Goal: Find specific page/section: Find specific page/section

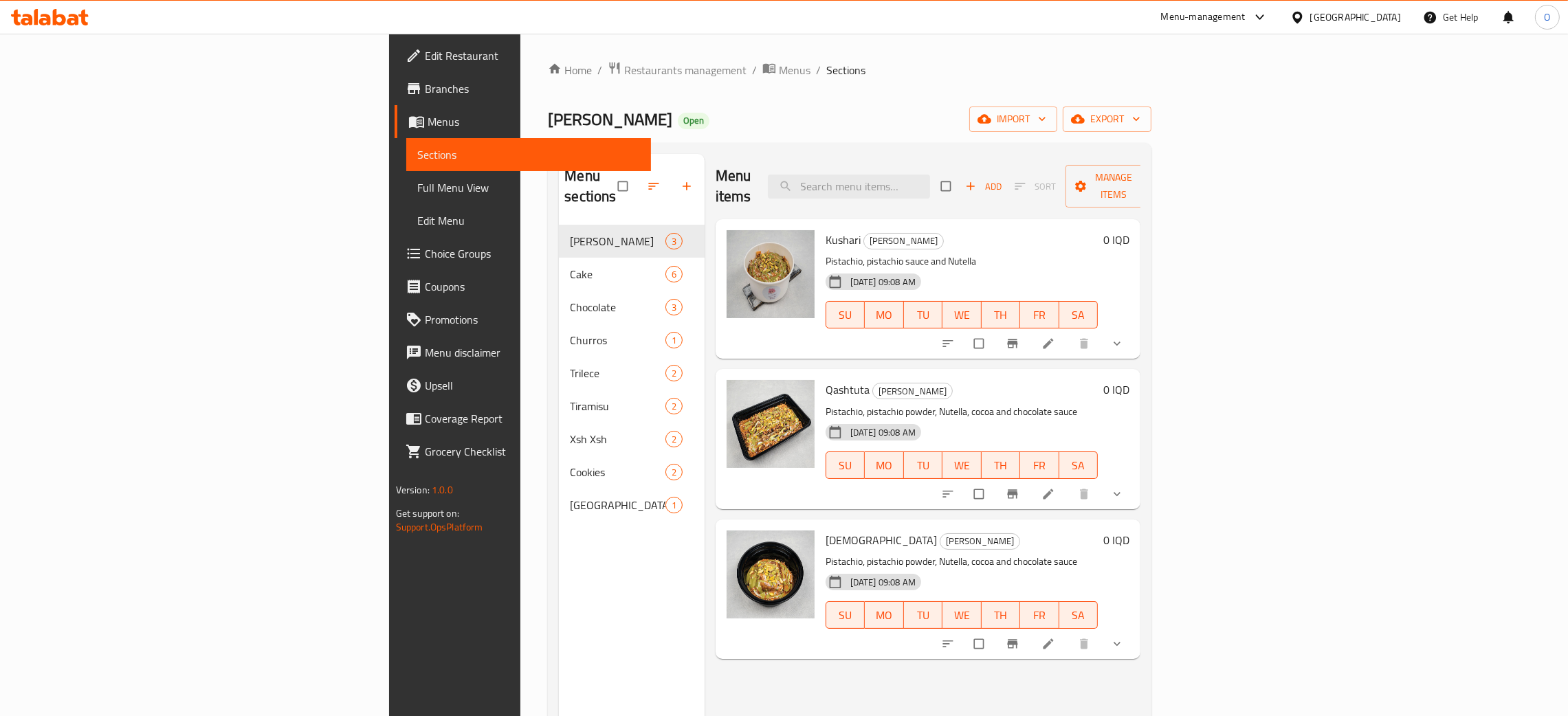
click at [1401, 13] on div "[GEOGRAPHIC_DATA]" at bounding box center [1346, 17] width 133 height 33
click at [1391, 18] on div "[GEOGRAPHIC_DATA]" at bounding box center [1356, 17] width 91 height 15
click at [1314, 354] on div "[GEOGRAPHIC_DATA]" at bounding box center [1297, 360] width 207 height 32
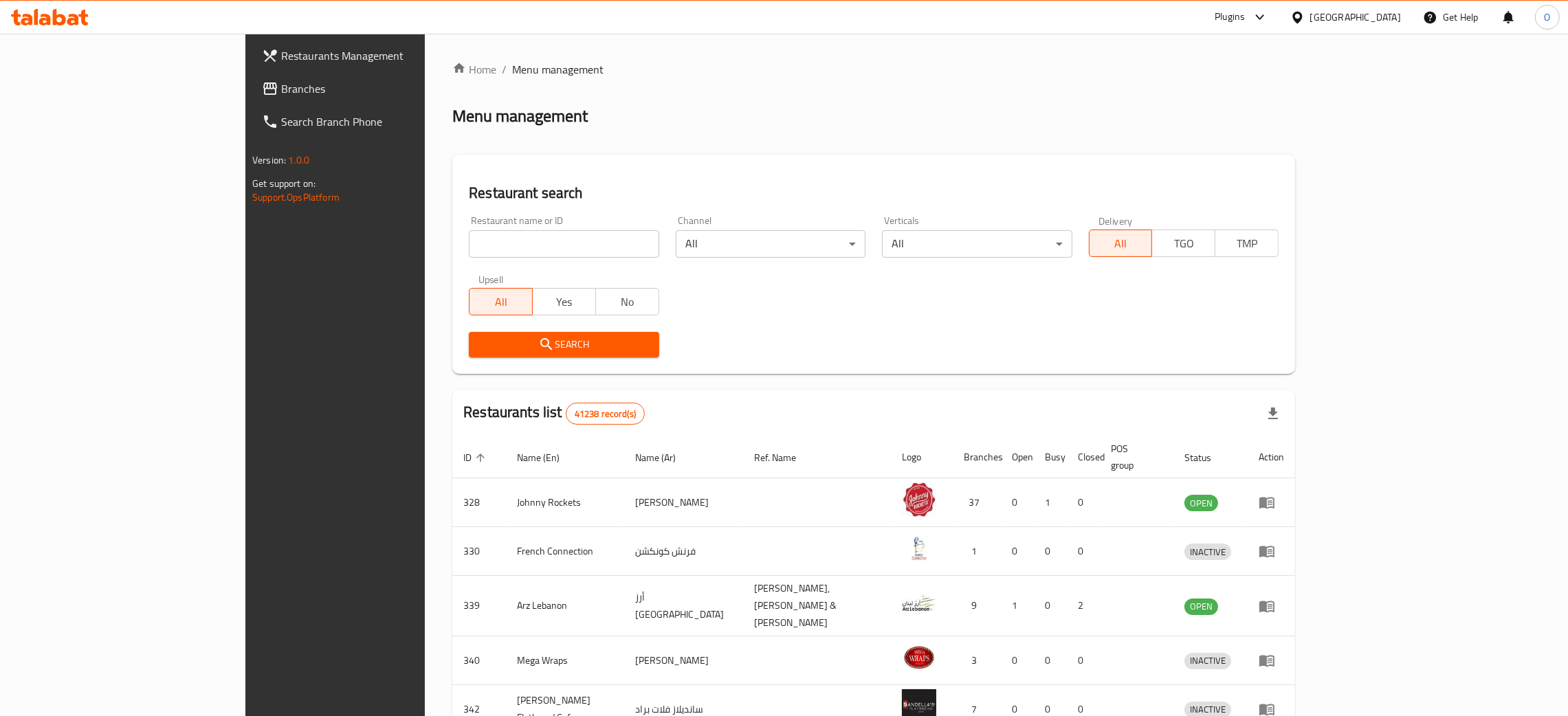
click at [494, 250] on input "search" at bounding box center [563, 244] width 189 height 27
paste input "BTRMLK"
click button "Search" at bounding box center [563, 345] width 189 height 25
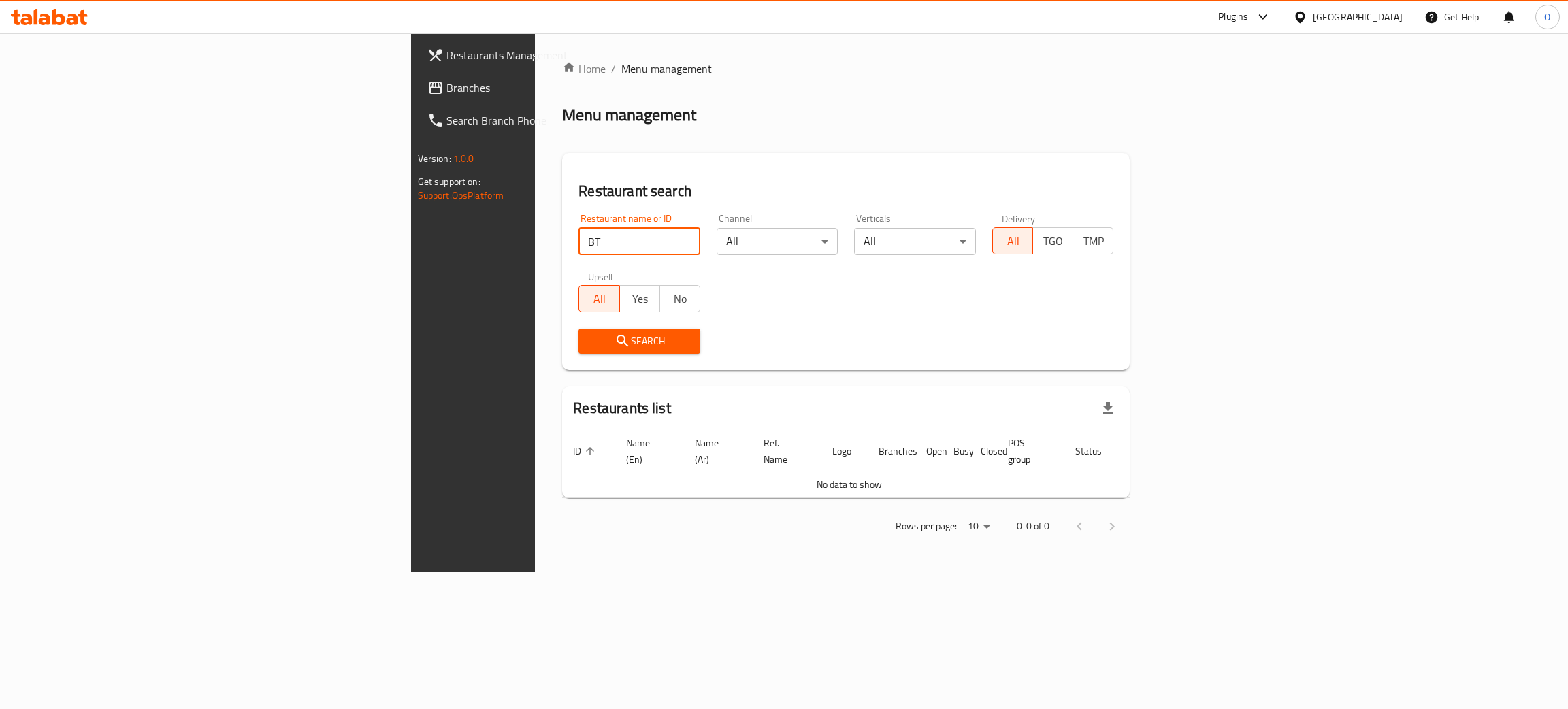
type input "B"
paste input "BTRMLK"
type input "BTRMLK"
click button "Search" at bounding box center [639, 341] width 122 height 25
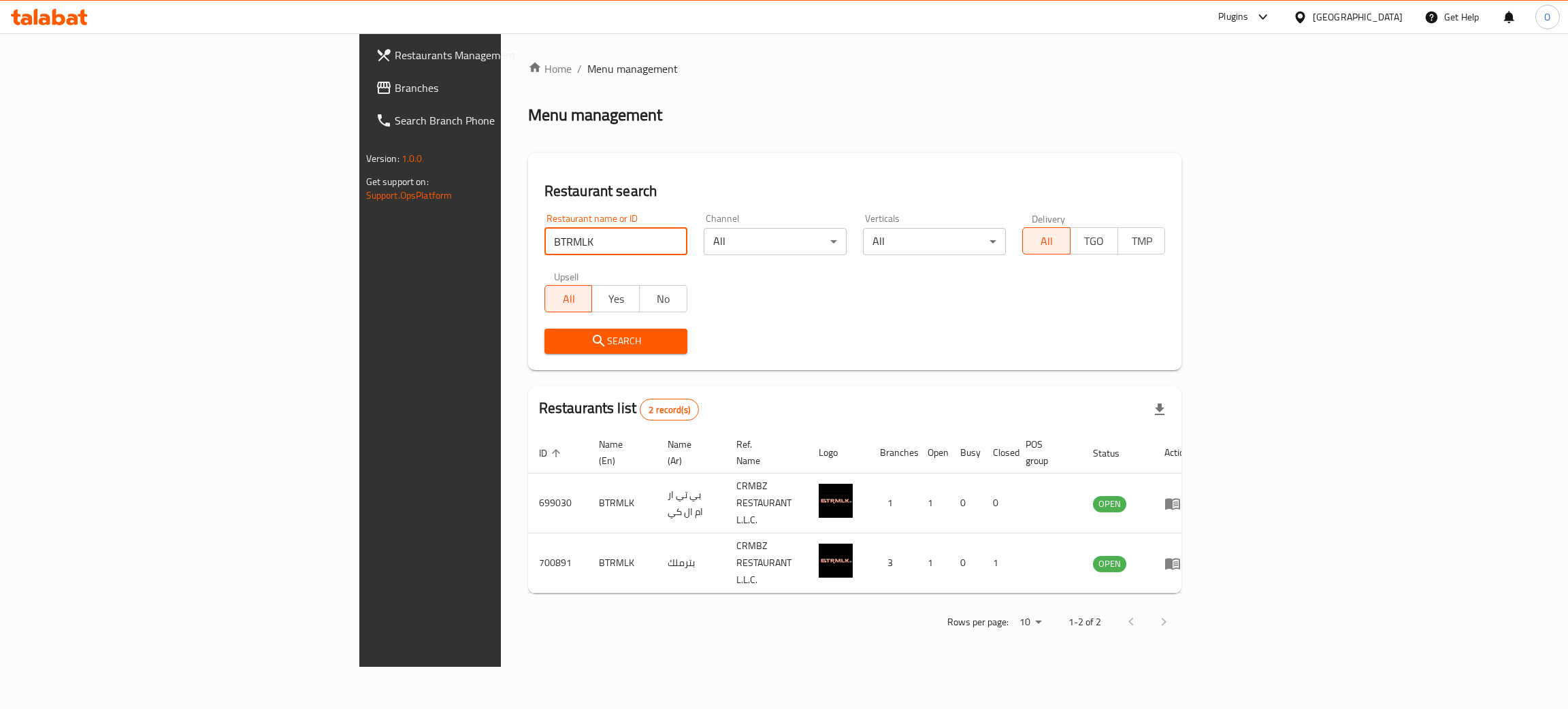
click at [395, 83] on span "Branches" at bounding box center [502, 87] width 215 height 16
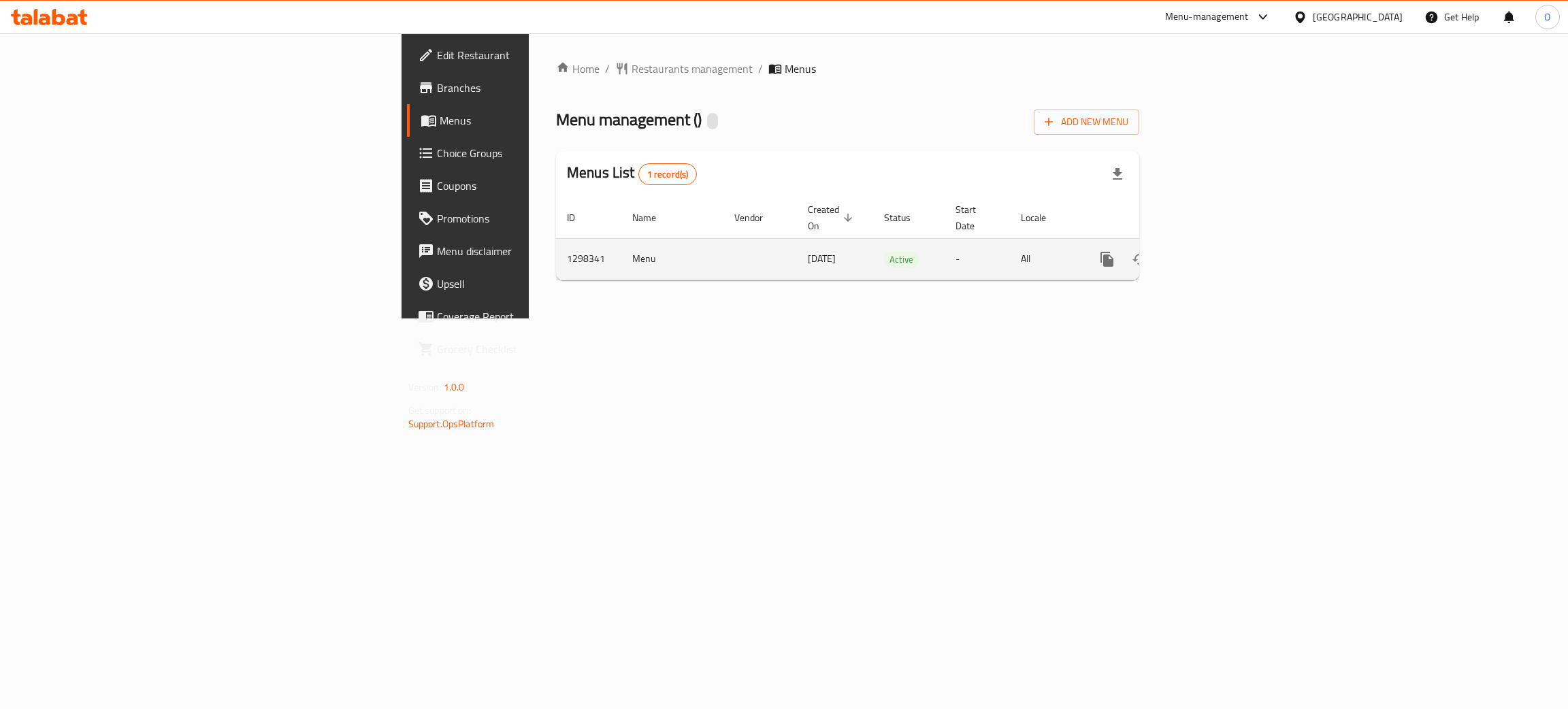
click at [556, 244] on td "1298341" at bounding box center [588, 259] width 66 height 41
copy td "1298341"
click at [632, 77] on span "Restaurants management" at bounding box center [692, 68] width 121 height 16
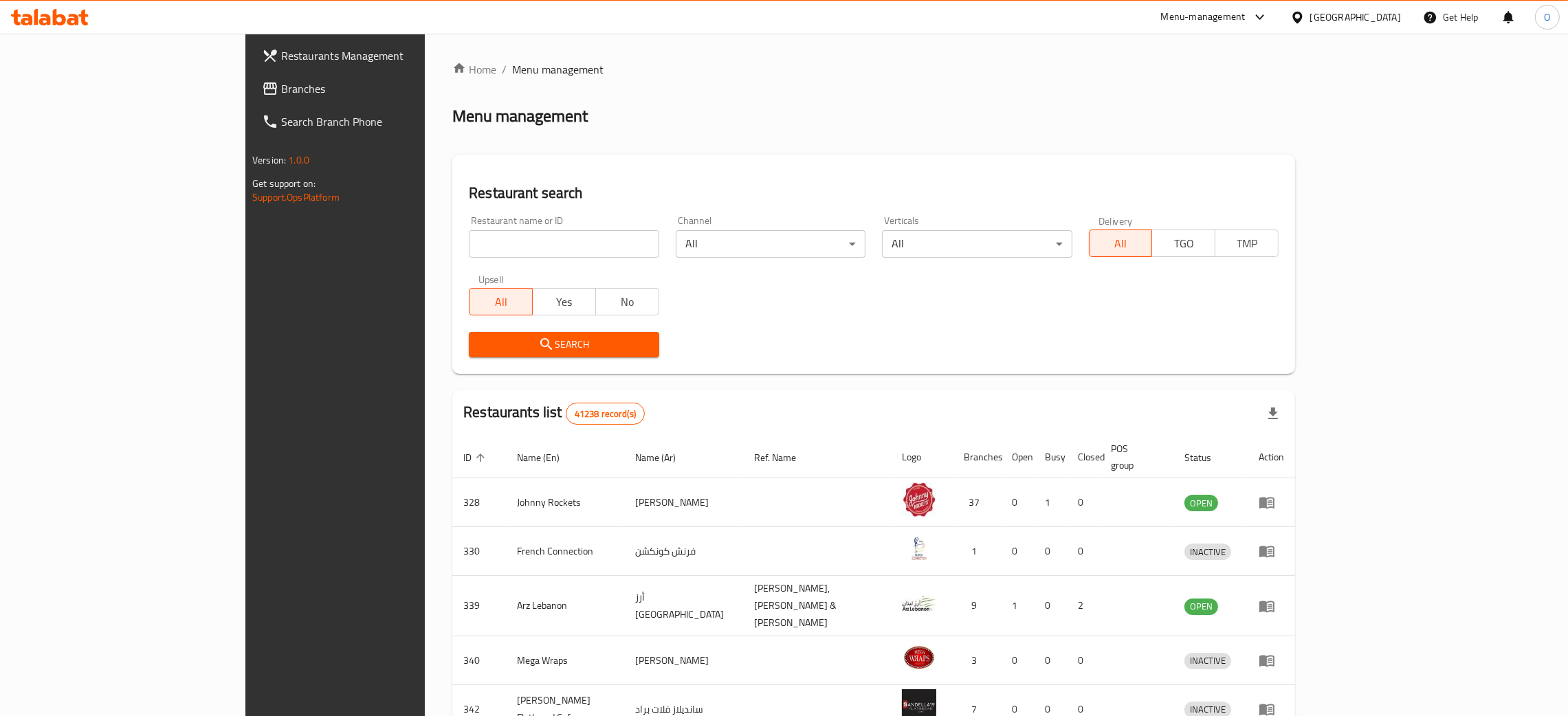
click at [469, 247] on input "search" at bounding box center [563, 244] width 189 height 27
paste input "700891"
type input "700891"
click button "Search" at bounding box center [563, 345] width 189 height 25
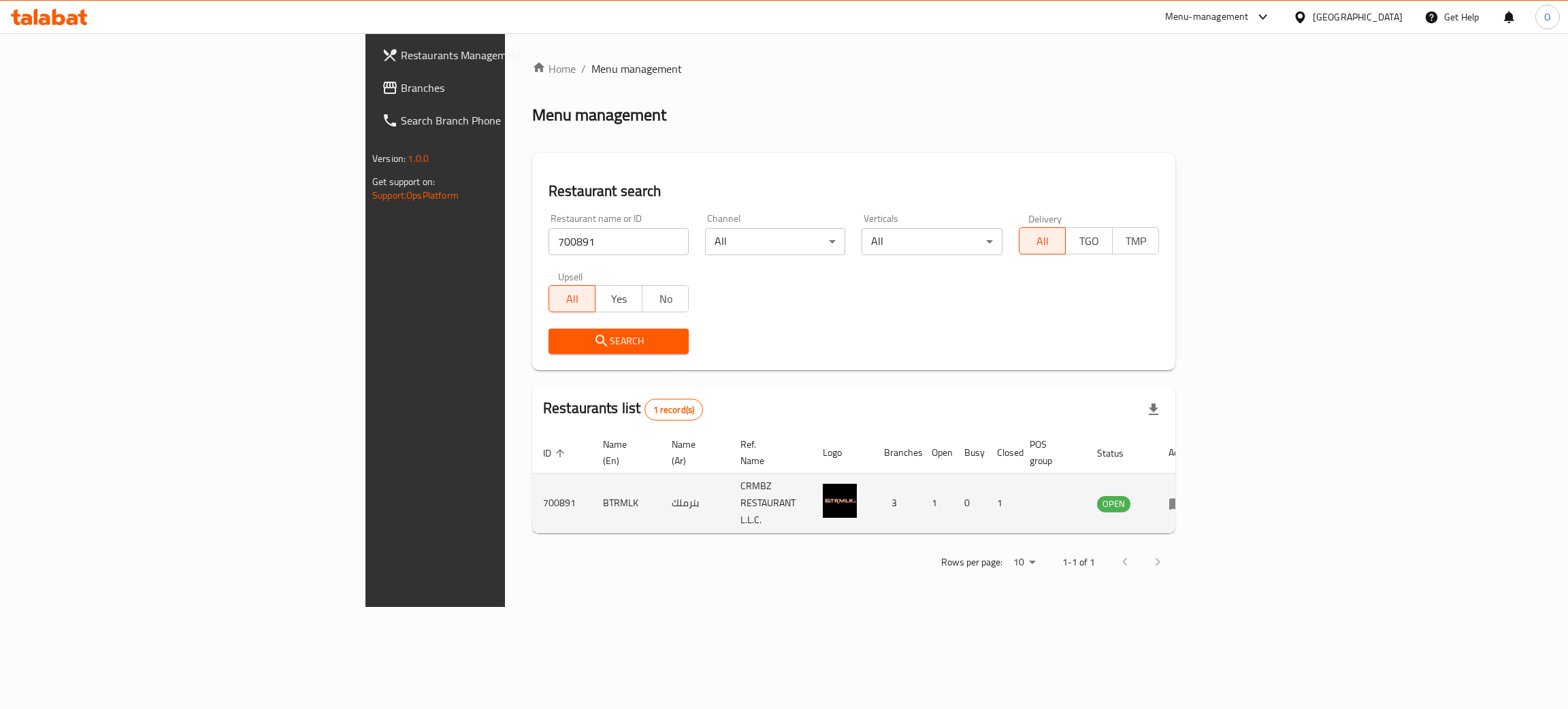
click at [661, 480] on td "بترملك" at bounding box center [695, 504] width 68 height 59
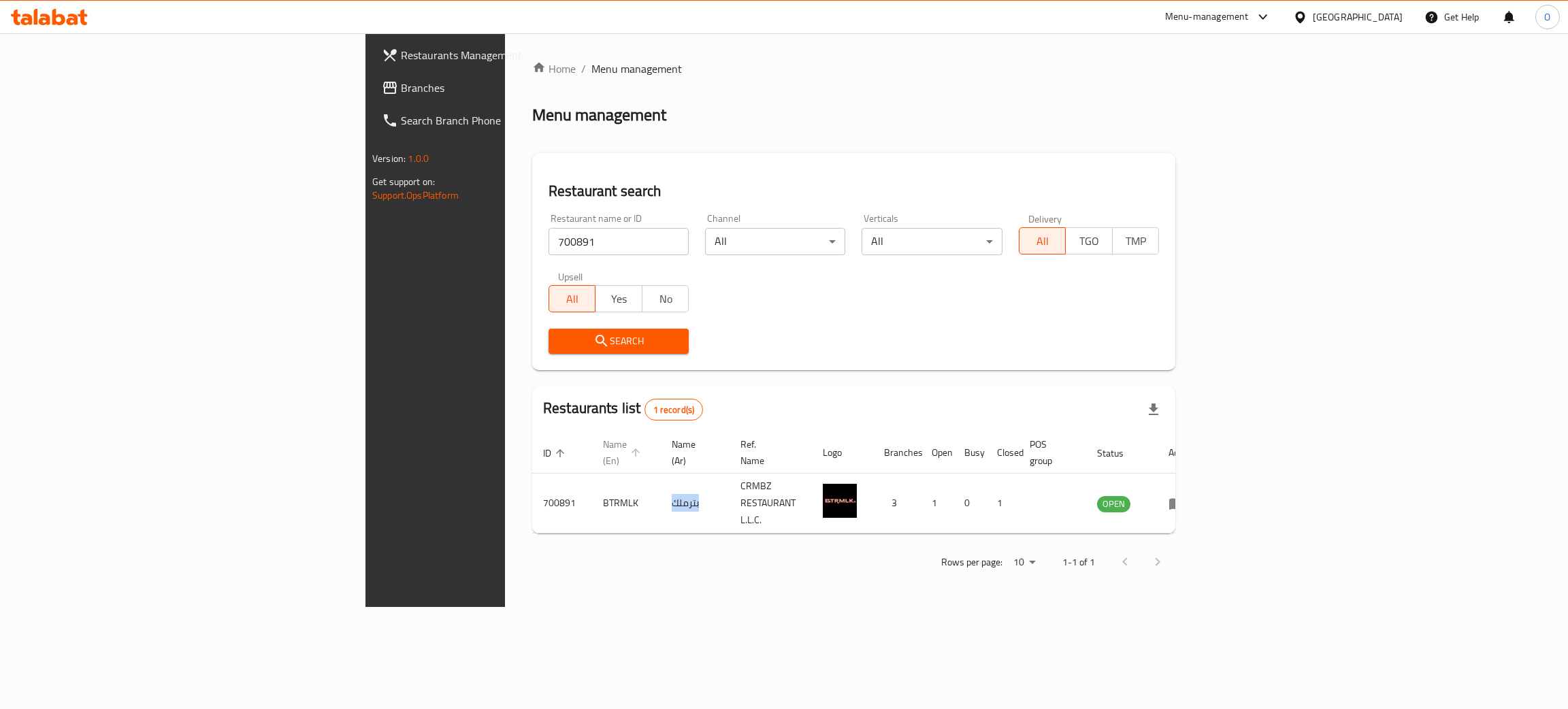
copy td "بترملك"
click at [1372, 18] on div "[GEOGRAPHIC_DATA]" at bounding box center [1358, 17] width 90 height 15
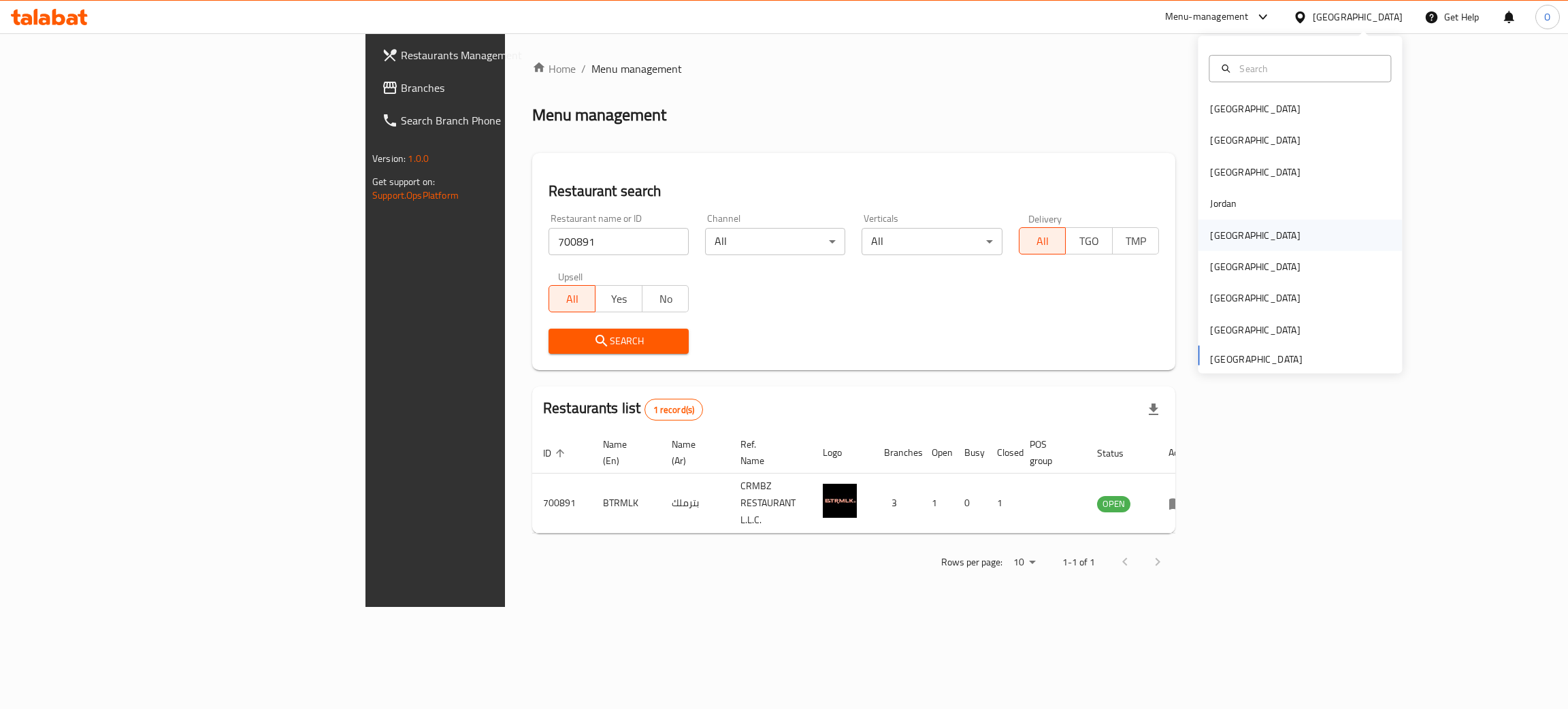
click at [1228, 235] on div "[GEOGRAPHIC_DATA]" at bounding box center [1255, 234] width 112 height 32
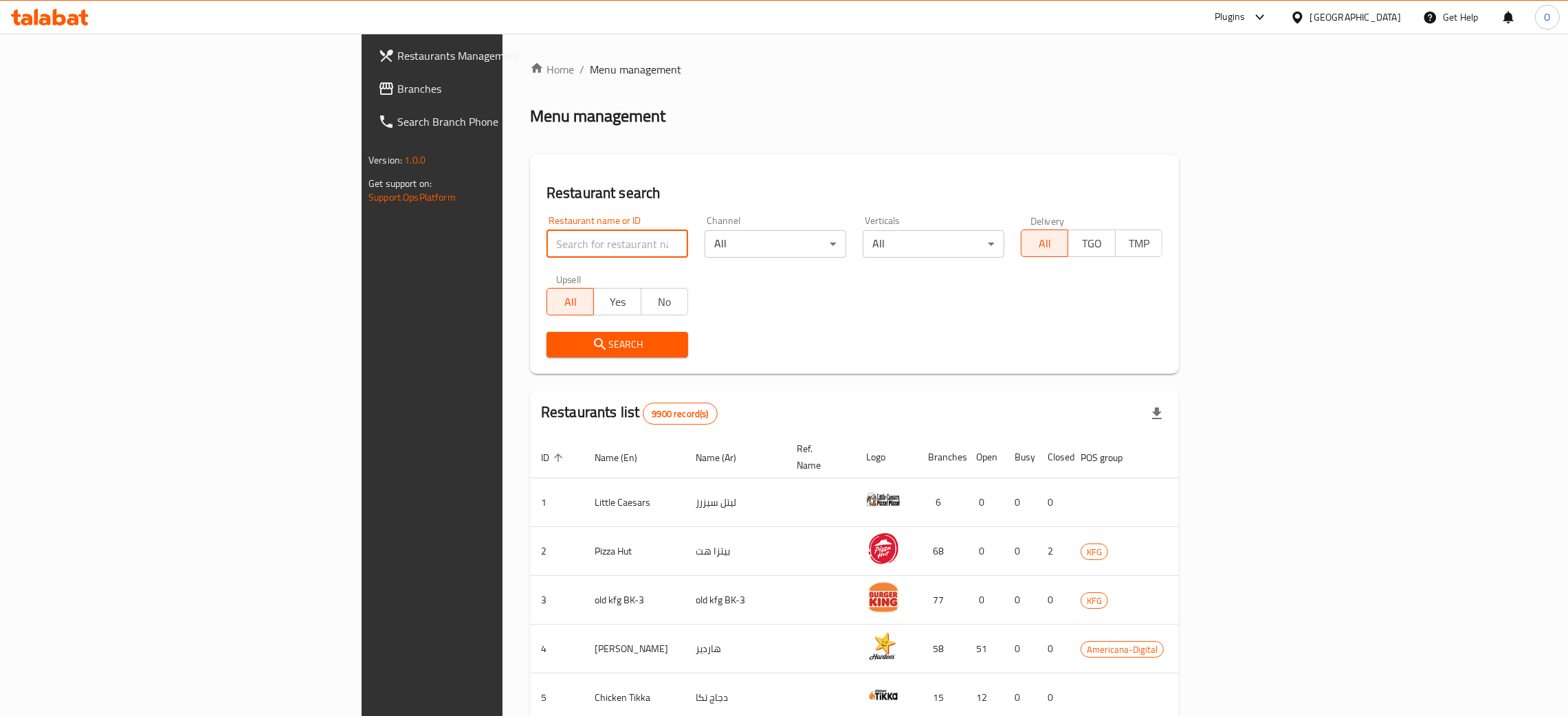
click at [547, 247] on input "search" at bounding box center [618, 244] width 142 height 27
paste input "Enlist"
click button "Search" at bounding box center [618, 345] width 142 height 25
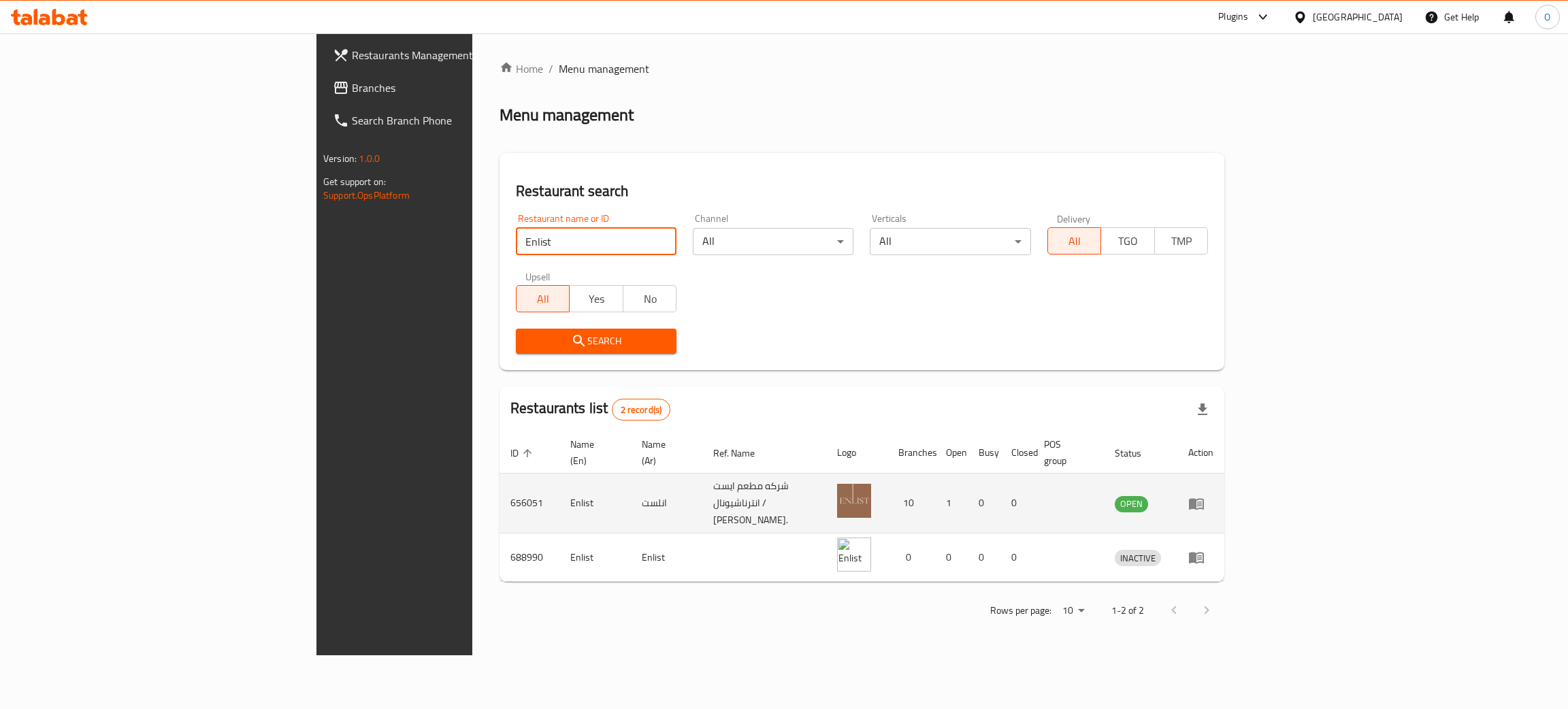
click at [499, 485] on td "656051" at bounding box center [529, 504] width 59 height 59
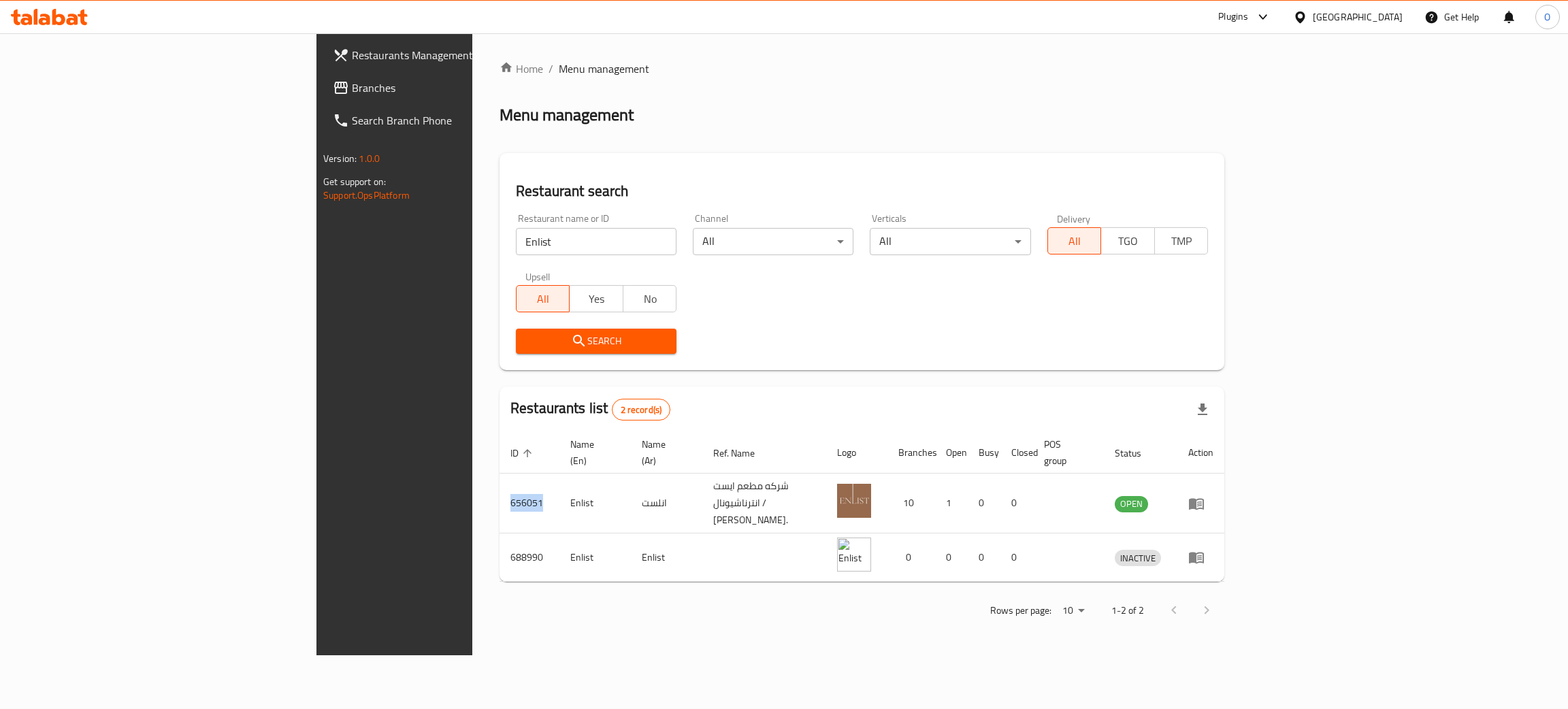
copy td "656051"
drag, startPoint x: 284, startPoint y: 232, endPoint x: 0, endPoint y: 226, distance: 284.1
click at [316, 226] on div "Restaurants Management Branches Search Branch Phone Version: 1.0.0 Get support …" at bounding box center [784, 344] width 935 height 622
paste input "656051"
type input "656051"
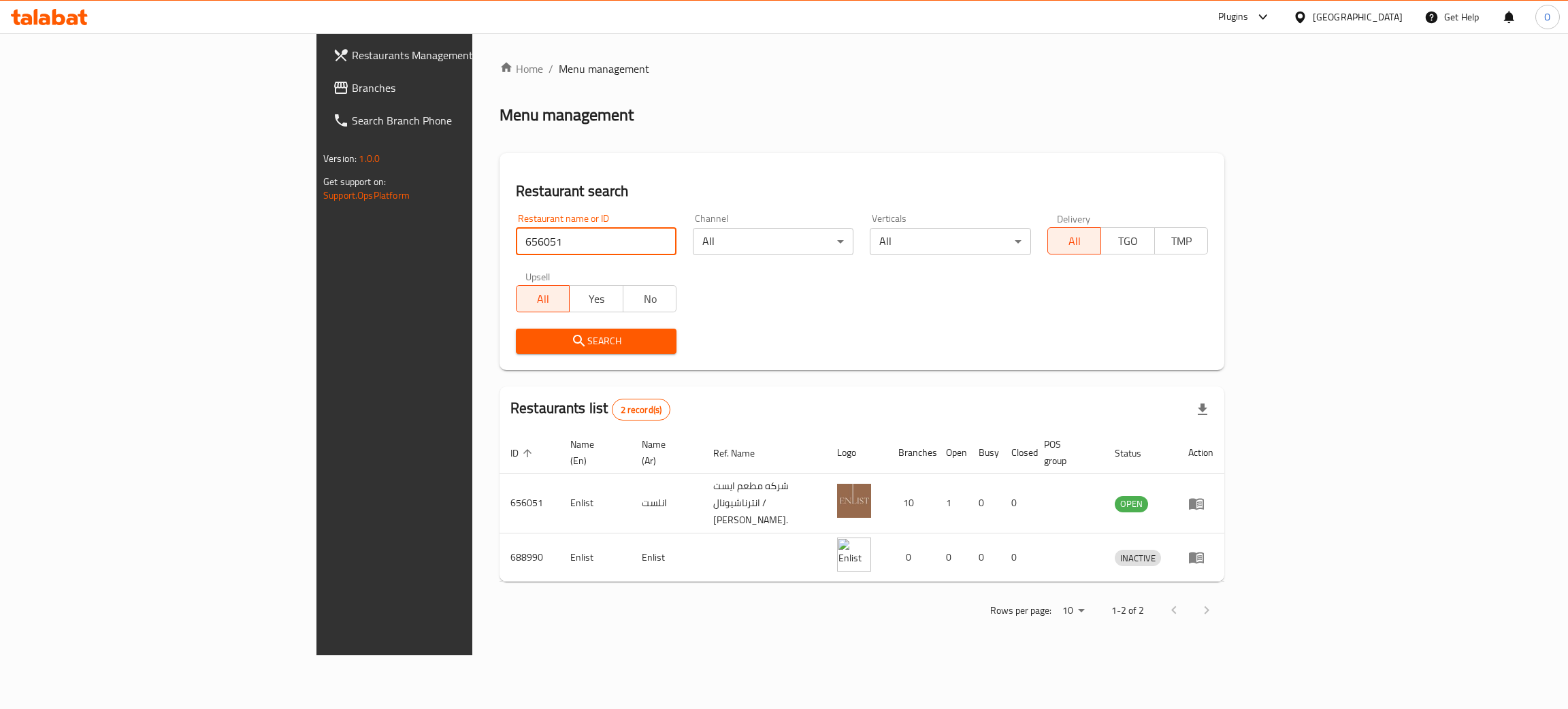
click button "Search" at bounding box center [597, 341] width 160 height 25
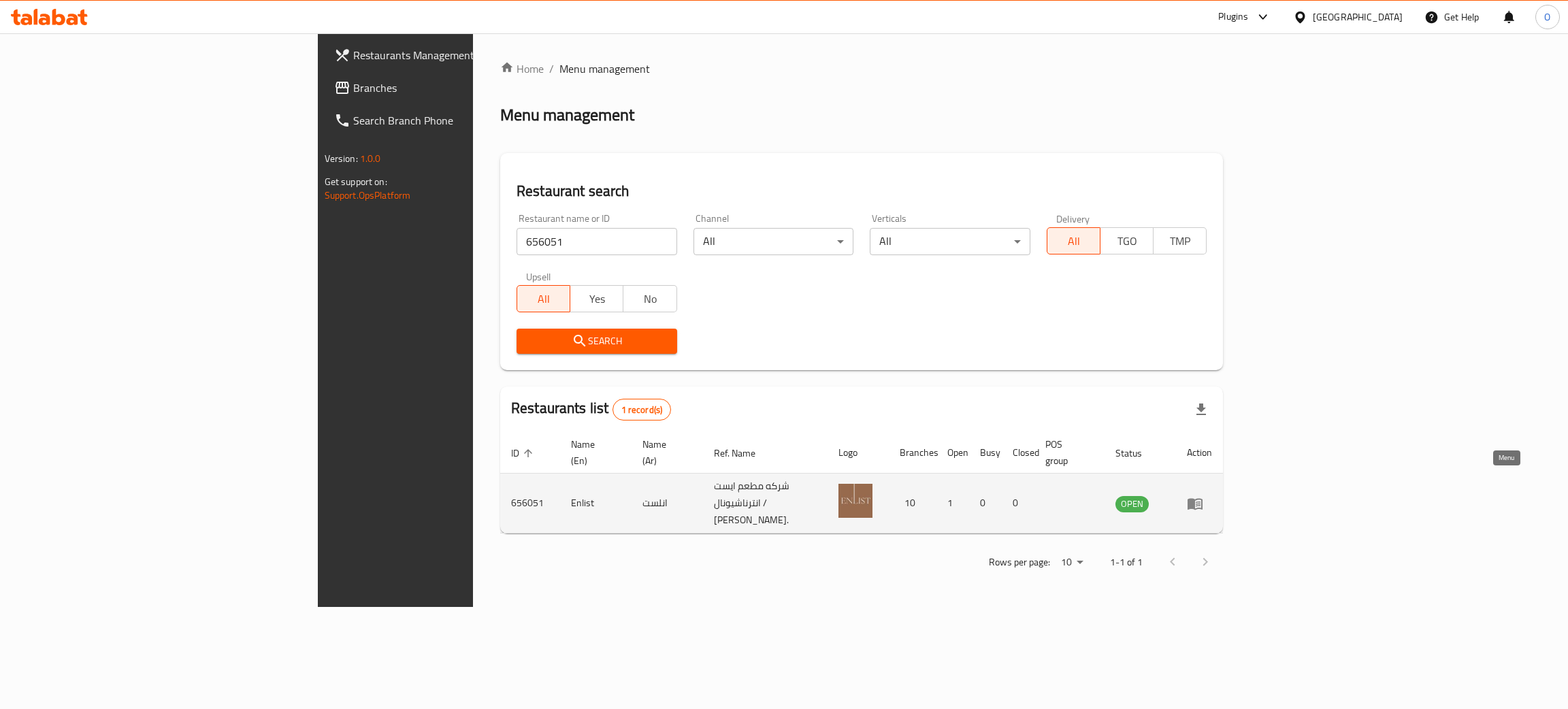
click at [1203, 498] on icon "enhanced table" at bounding box center [1195, 504] width 15 height 12
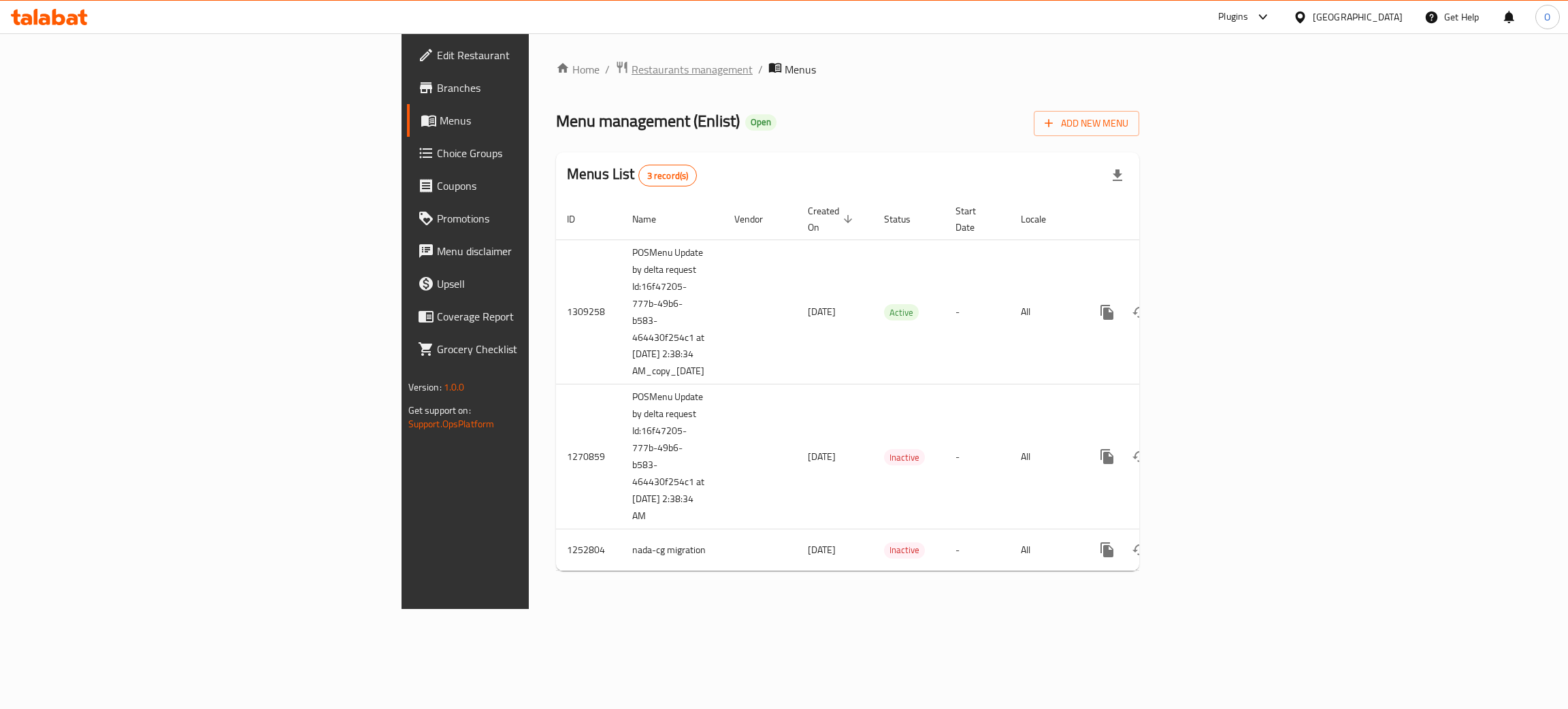
click at [632, 77] on span "Restaurants management" at bounding box center [692, 69] width 121 height 16
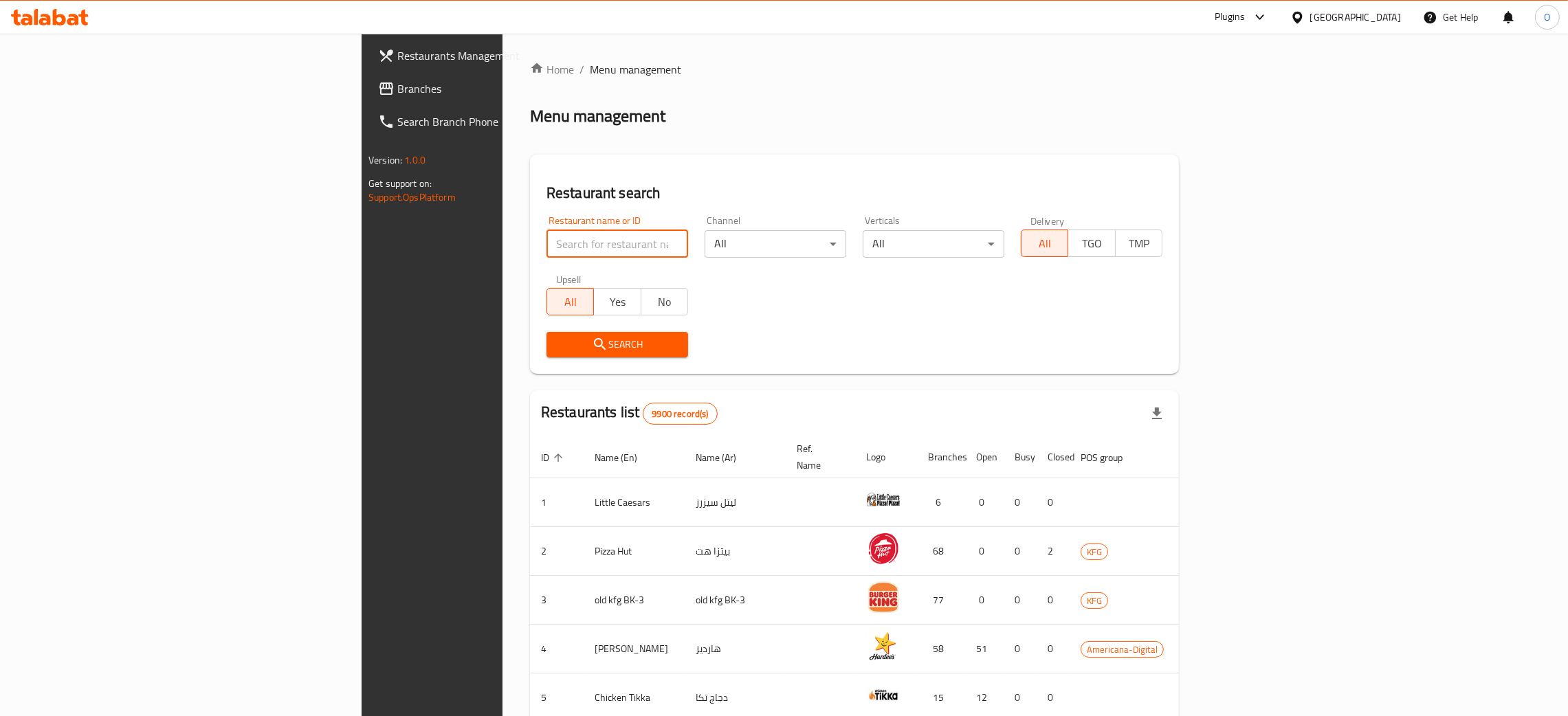
click at [547, 247] on input "search" at bounding box center [618, 244] width 142 height 27
paste input "656051"
type input "656051"
click button "Search" at bounding box center [618, 345] width 142 height 25
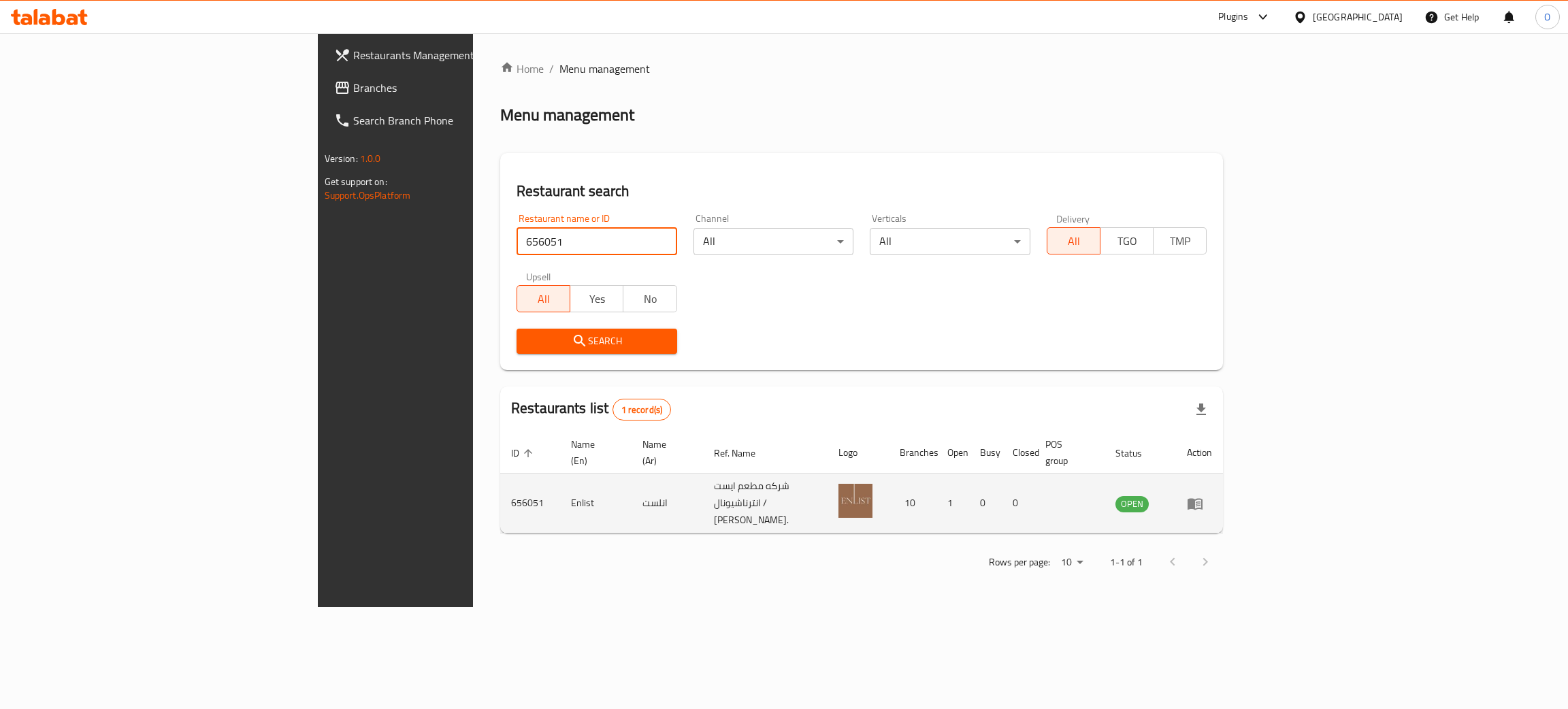
click at [1203, 498] on icon "enhanced table" at bounding box center [1195, 504] width 15 height 12
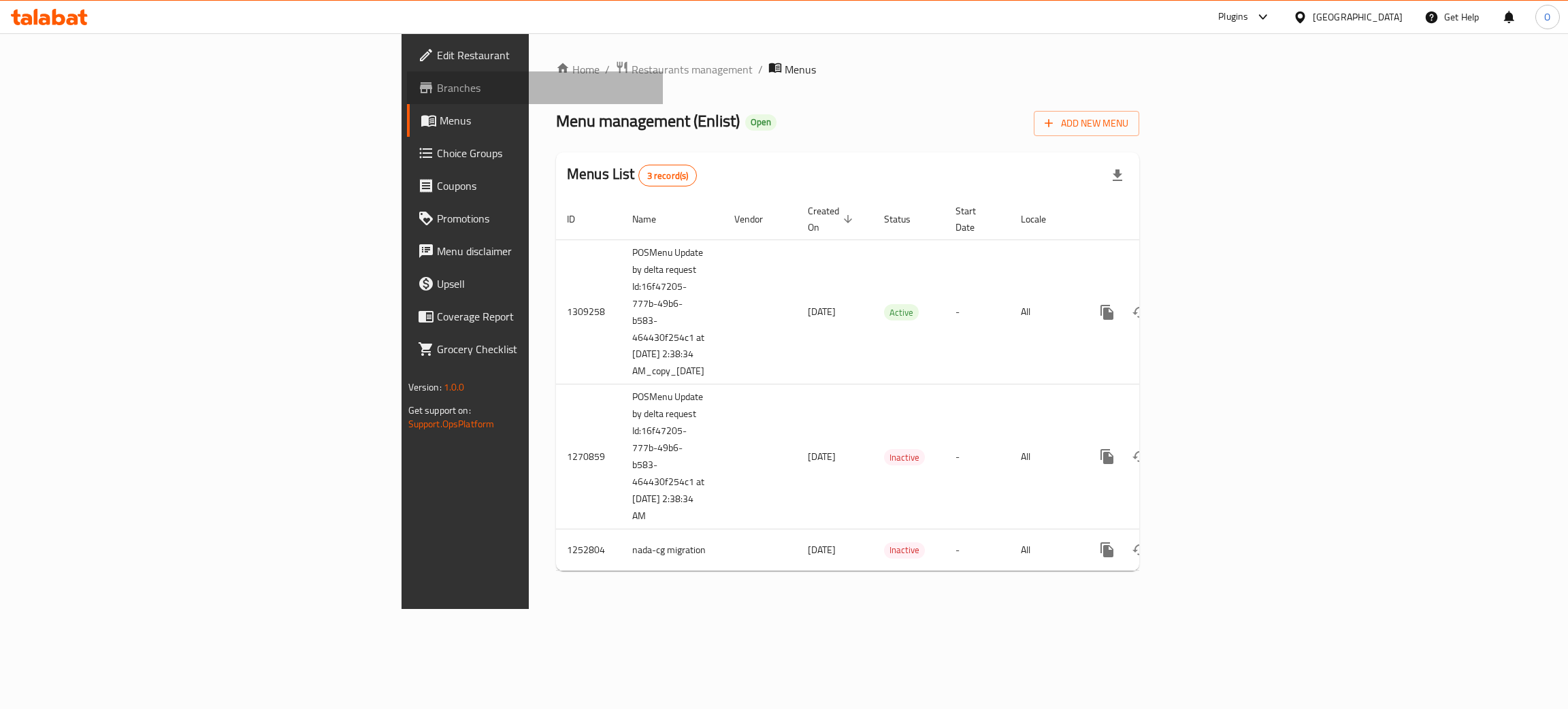
click at [437, 85] on span "Branches" at bounding box center [544, 87] width 215 height 16
